Goal: Task Accomplishment & Management: Complete application form

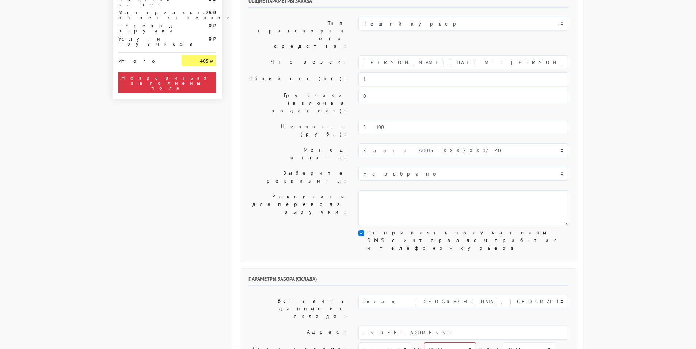
scroll to position [73, 0]
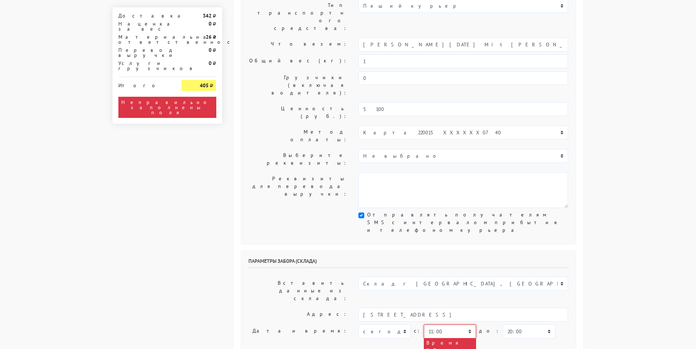
click at [443, 325] on select "00:00 00:30 01:00 01:30 02:00 02:30 03:00 03:30 04:00 04:30 05:00 05:30 06:00 0…" at bounding box center [450, 332] width 52 height 14
select select "19:30"
click at [424, 325] on select "00:00 00:30 01:00 01:30 02:00 02:30 03:00 03:30 04:00 04:30 05:00 05:30 06:00 0…" at bounding box center [450, 332] width 52 height 14
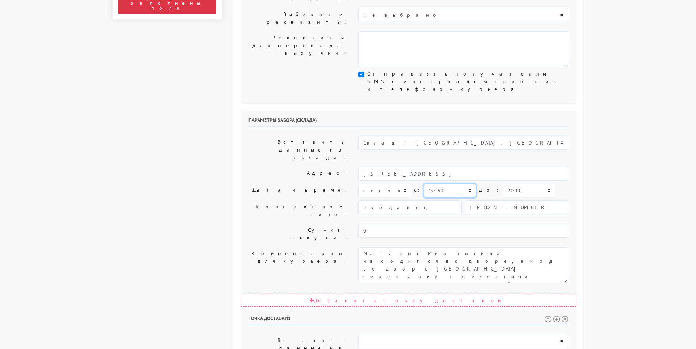
scroll to position [329, 0]
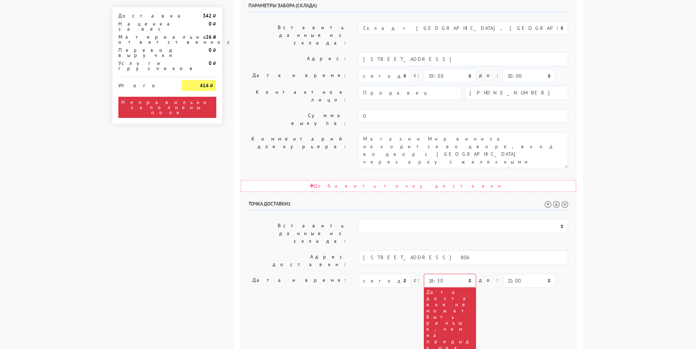
drag, startPoint x: 559, startPoint y: 233, endPoint x: 347, endPoint y: 222, distance: 212.5
click at [436, 274] on select "00:00 00:30 01:00 01:30 02:00 02:30 03:00 03:30 04:00 04:30 05:00 05:30 06:00 0…" at bounding box center [450, 281] width 52 height 14
click at [424, 274] on select "00:00 00:30 01:00 01:30 02:00 02:30 03:00 03:30 04:00 04:30 05:00 05:30 06:00 0…" at bounding box center [450, 281] width 52 height 14
click at [440, 274] on select "00:00 00:30 01:00 01:30 02:00 02:30 03:00 03:30 04:00 04:30 05:00 05:30 06:00 0…" at bounding box center [450, 281] width 52 height 14
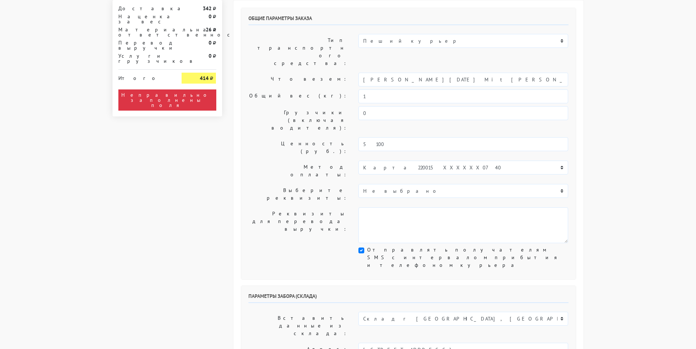
scroll to position [110, 0]
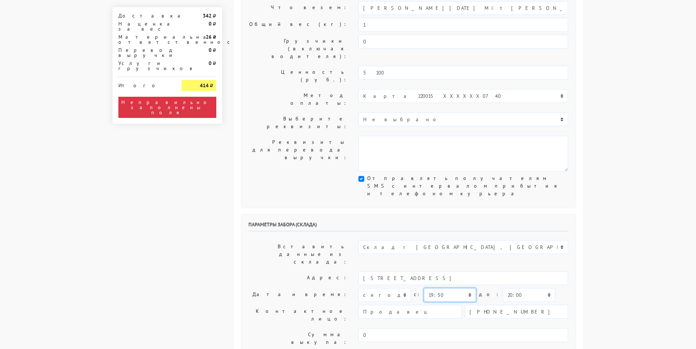
click at [436, 288] on select "00:00 00:30 01:00 01:30 02:00 02:30 03:00 03:30 04:00 04:30 05:00 05:30 06:00 0…" at bounding box center [450, 295] width 52 height 14
click at [424, 288] on select "00:00 00:30 01:00 01:30 02:00 02:30 03:00 03:30 04:00 04:30 05:00 05:30 06:00 0…" at bounding box center [450, 295] width 52 height 14
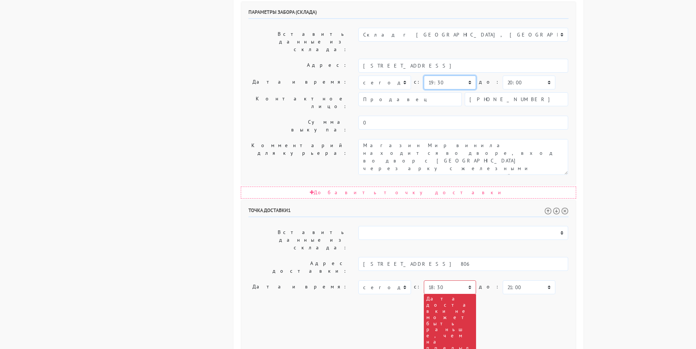
scroll to position [329, 0]
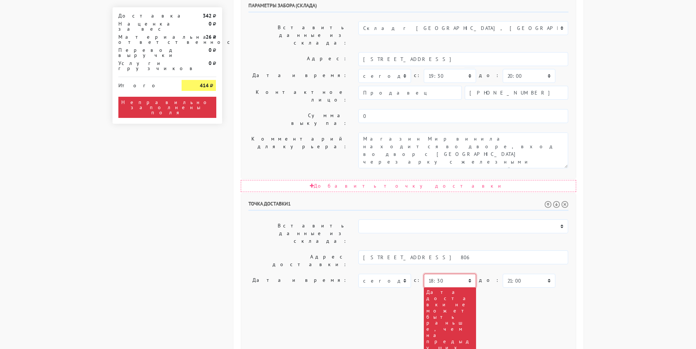
click at [448, 274] on select "00:00 00:30 01:00 01:30 02:00 02:30 03:00 03:30 04:00 04:30 05:00 05:30 06:00 0…" at bounding box center [450, 281] width 52 height 14
select select "19:30"
click at [424, 274] on select "00:00 00:30 01:00 01:30 02:00 02:30 03:00 03:30 04:00 04:30 05:00 05:30 06:00 0…" at bounding box center [450, 281] width 52 height 14
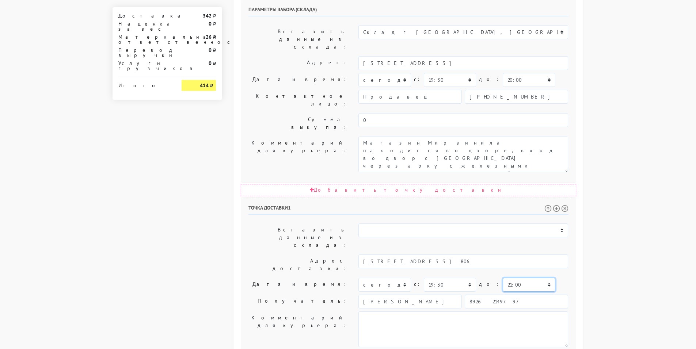
click at [503, 278] on select "00:00 00:30 01:00 01:30 02:00 02:30 03:00 03:30 04:00 04:30 05:00 05:30 06:00 0…" at bounding box center [529, 285] width 52 height 14
